Goal: Information Seeking & Learning: Learn about a topic

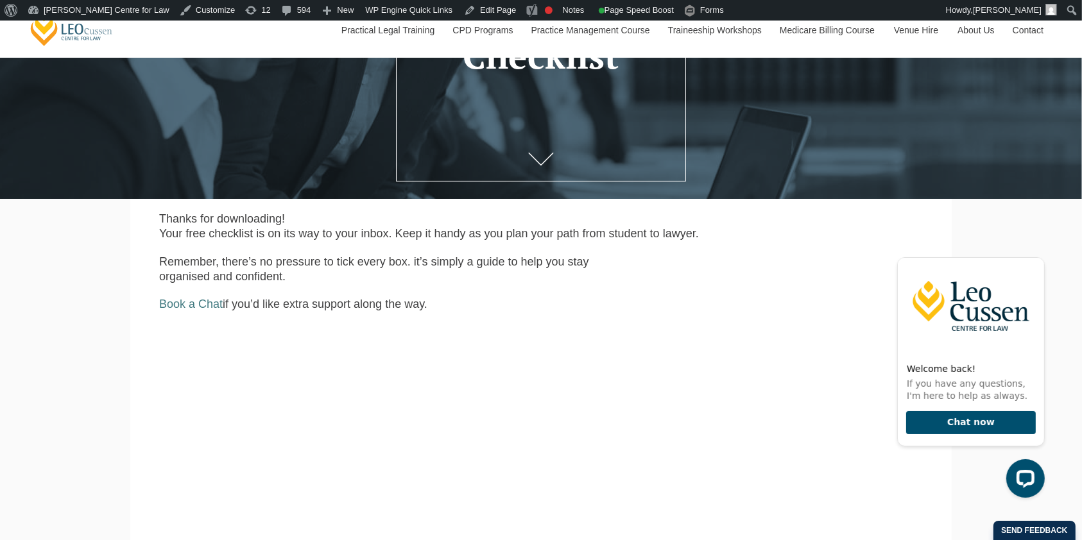
scroll to position [243, 0]
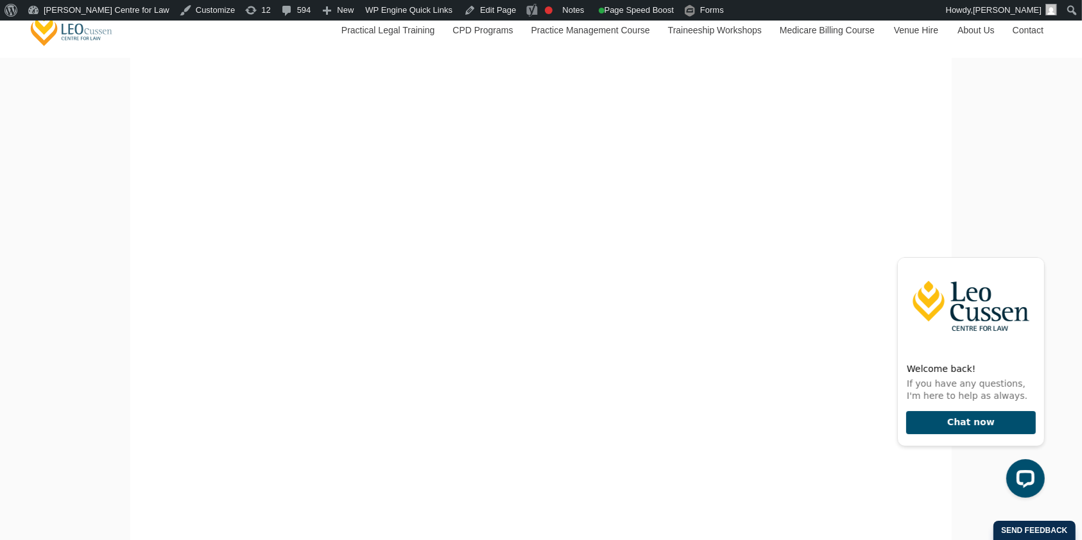
scroll to position [806, 0]
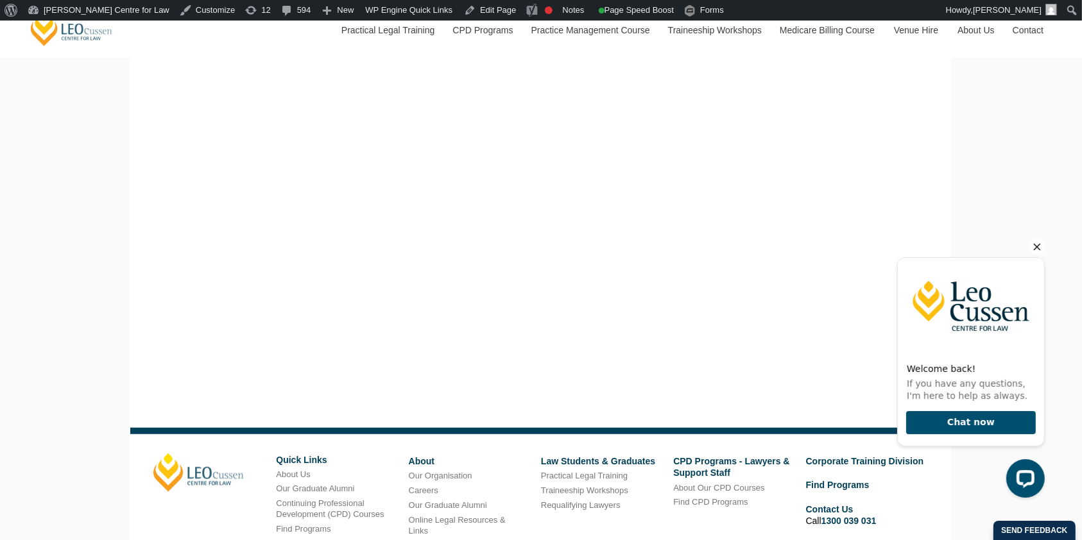
click at [1033, 241] on icon "Hide greeting" at bounding box center [1036, 246] width 15 height 15
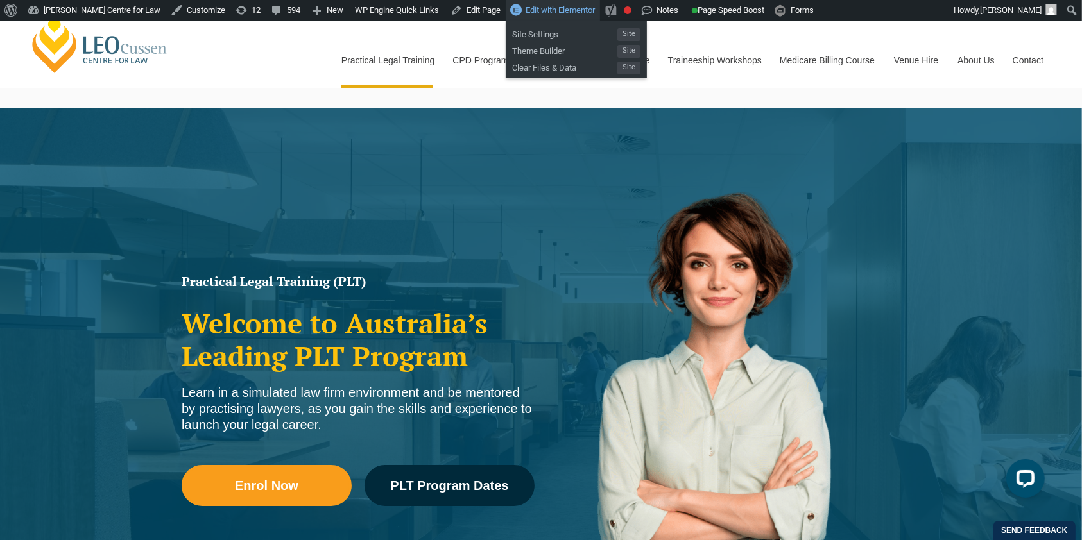
click at [552, 12] on span "Edit with Elementor" at bounding box center [560, 10] width 69 height 10
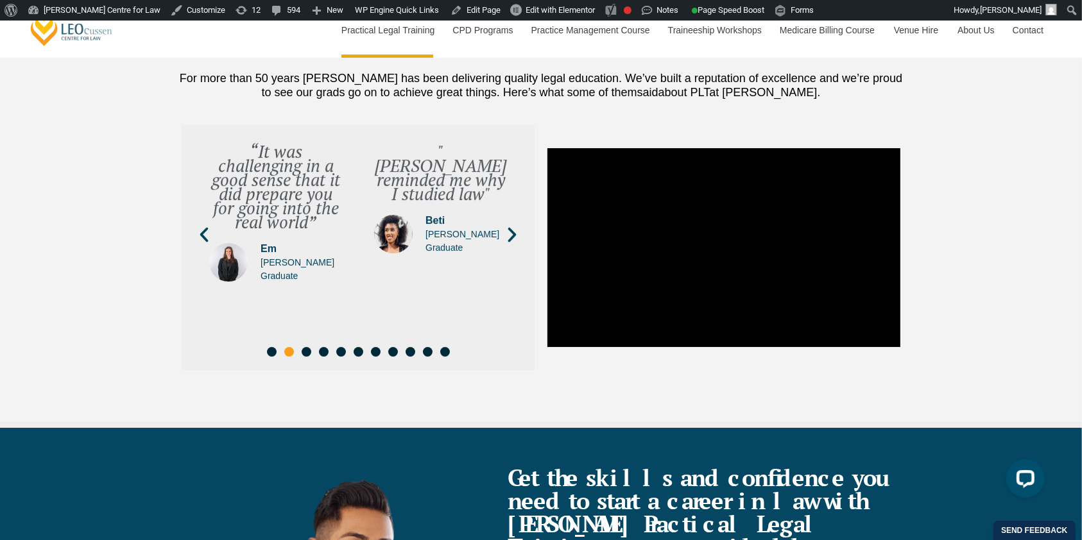
scroll to position [4344, 0]
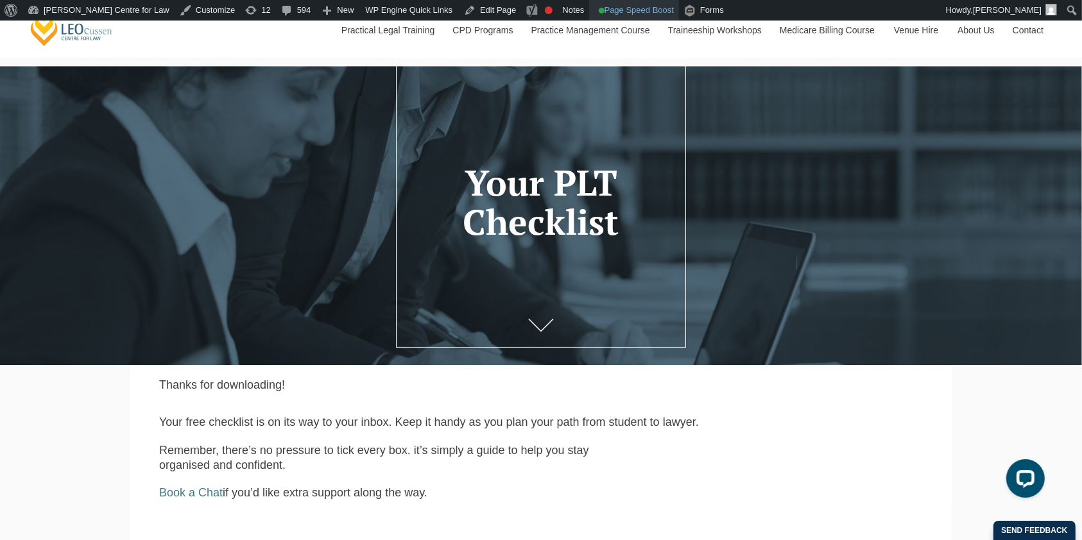
scroll to position [77, 0]
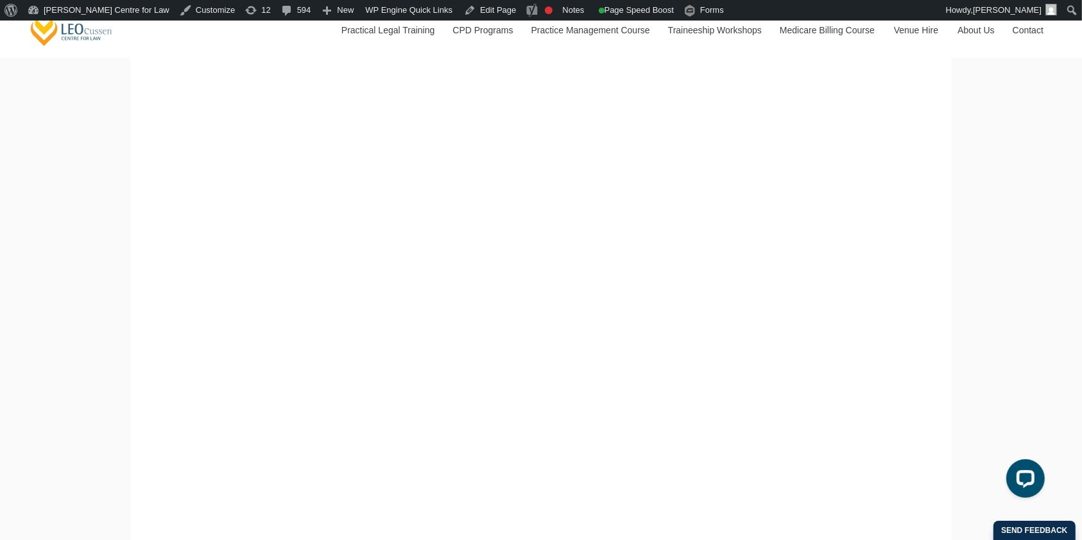
scroll to position [611, 0]
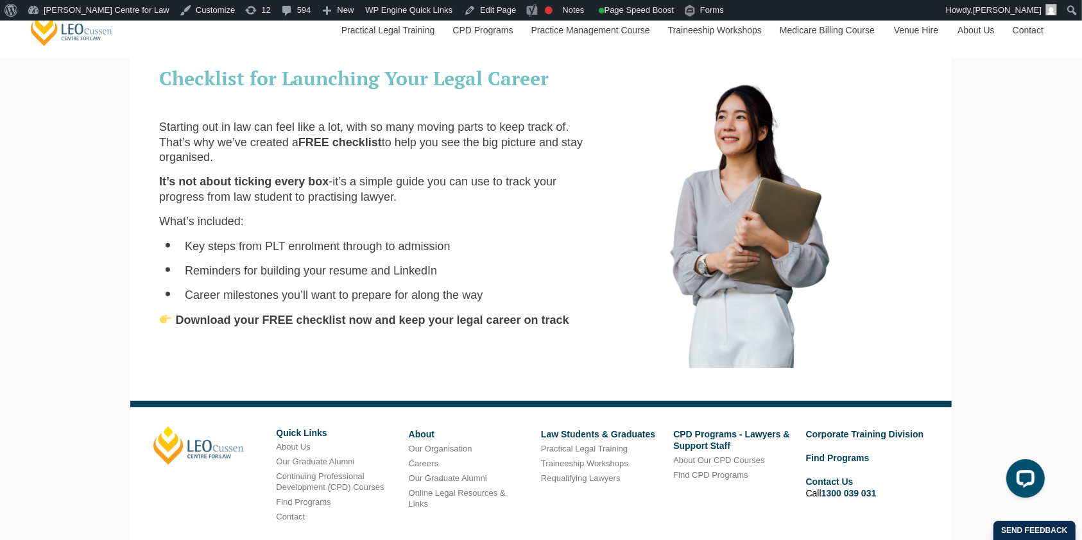
scroll to position [401, 0]
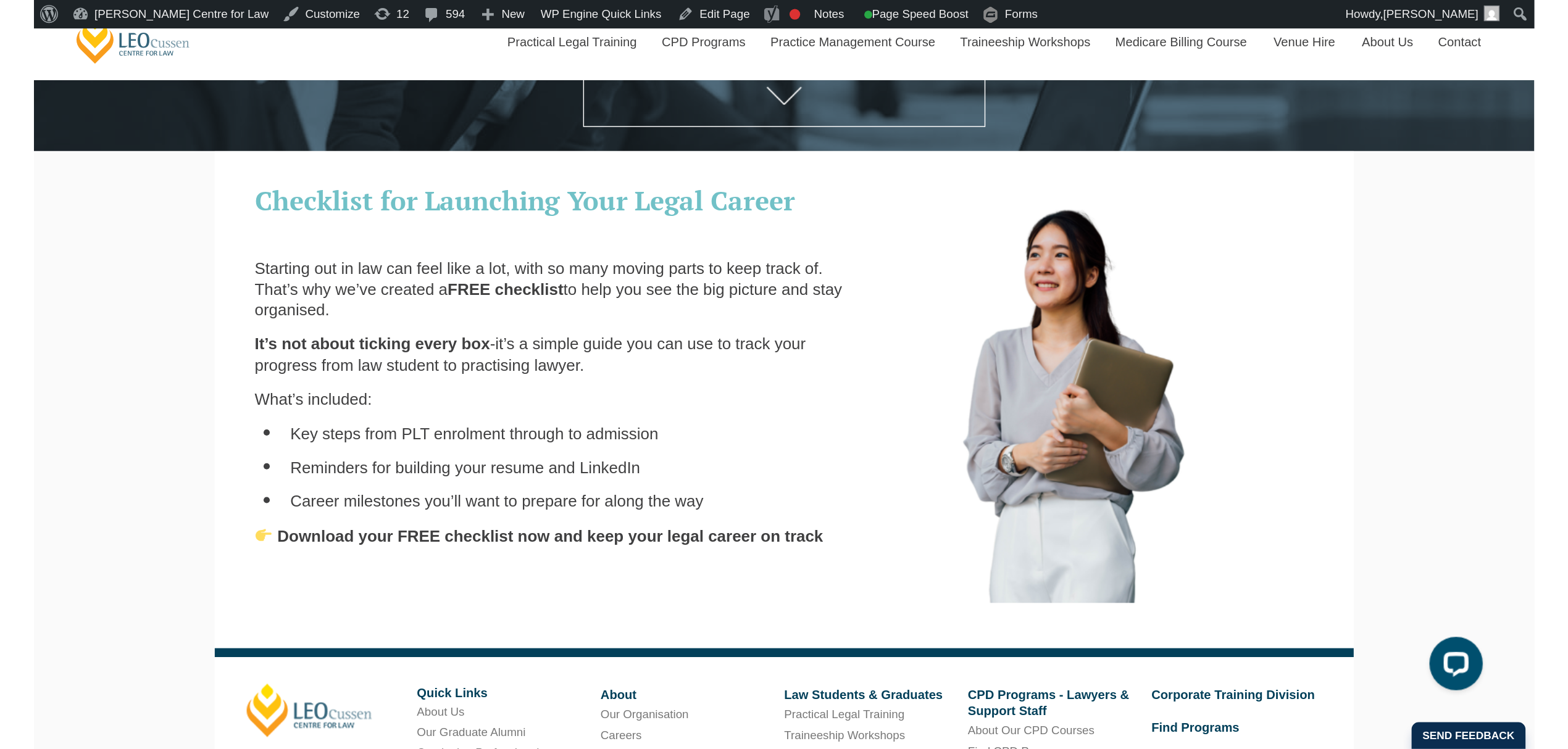
scroll to position [322, 0]
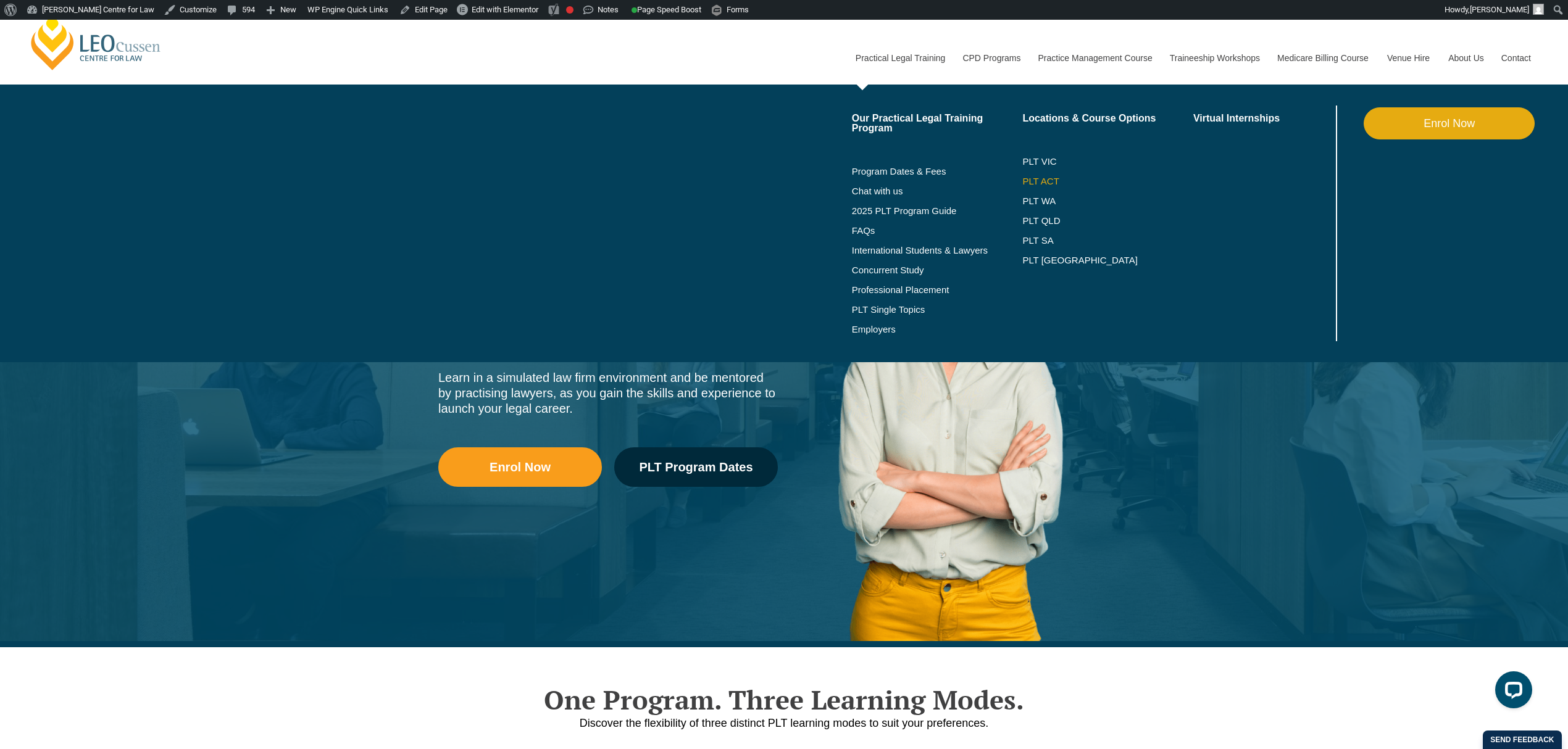
click at [1037, 179] on link "PLT ACT" at bounding box center [1108, 182] width 171 height 10
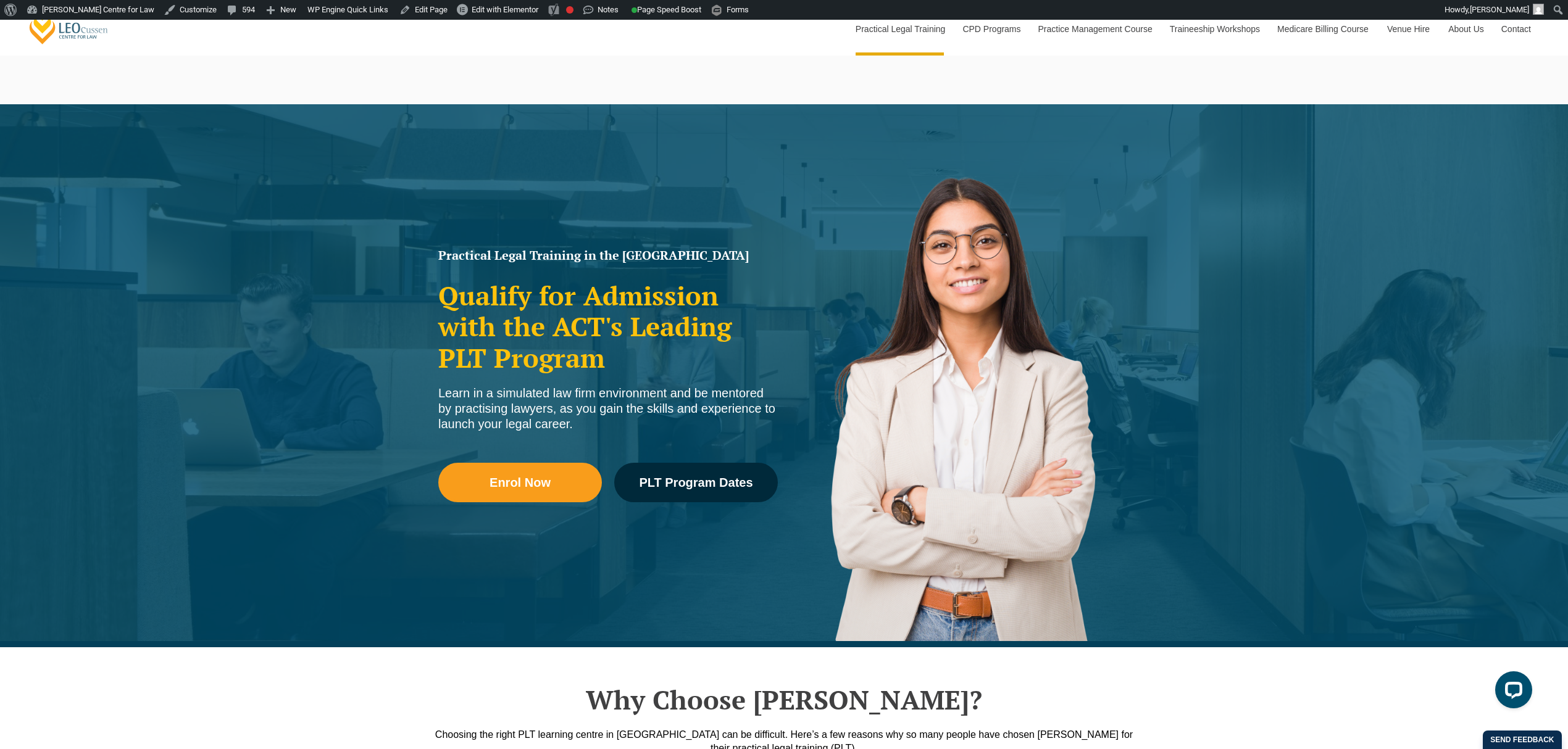
scroll to position [329, 0]
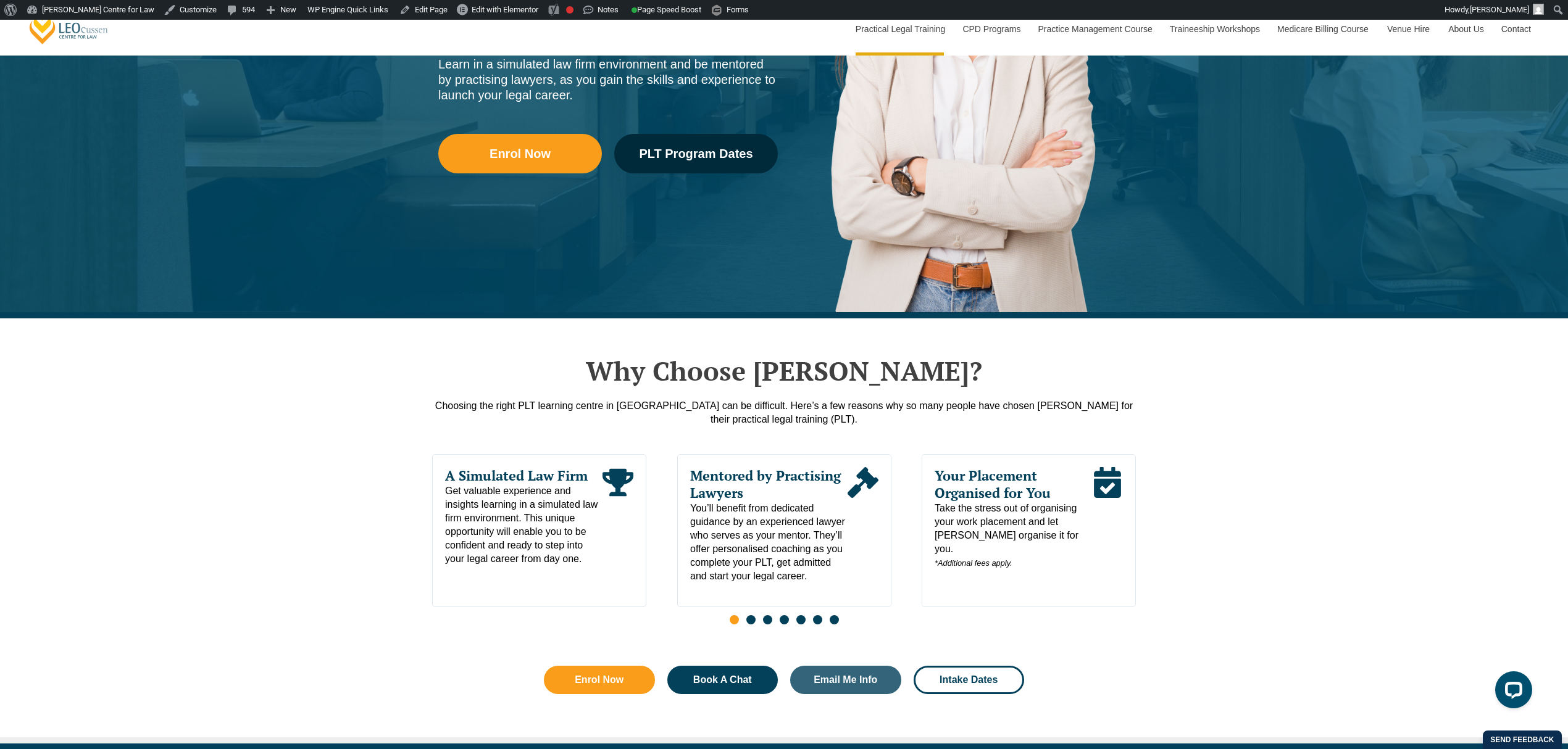
click at [310, 462] on div "Why Choose [PERSON_NAME]? Choosing the right PLT learning centre in [GEOGRAPHIC…" at bounding box center [784, 530] width 1568 height 424
drag, startPoint x: 304, startPoint y: 522, endPoint x: 319, endPoint y: 533, distance: 18.6
click at [304, 522] on div "Why Choose [PERSON_NAME]? Choosing the right PLT learning centre in [GEOGRAPHIC…" at bounding box center [784, 530] width 1568 height 424
